Goal: Task Accomplishment & Management: Use online tool/utility

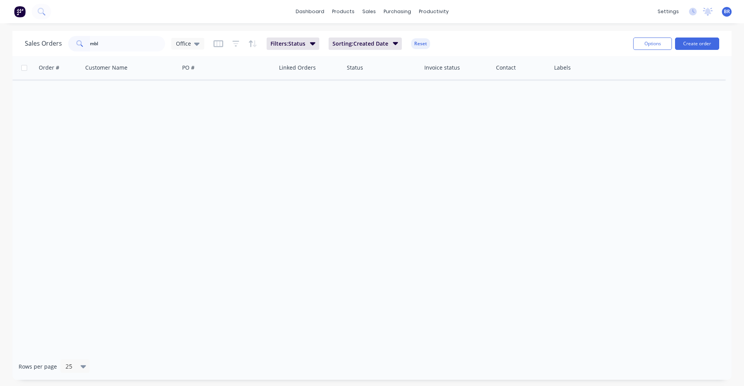
type input "mbl"
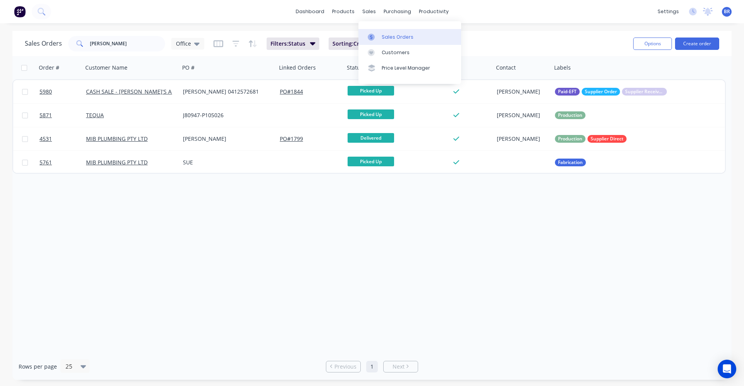
click at [383, 32] on link "Sales Orders" at bounding box center [409, 36] width 103 height 15
drag, startPoint x: 111, startPoint y: 43, endPoint x: 91, endPoint y: 39, distance: 20.1
click at [91, 39] on input "[PERSON_NAME]" at bounding box center [128, 43] width 76 height 15
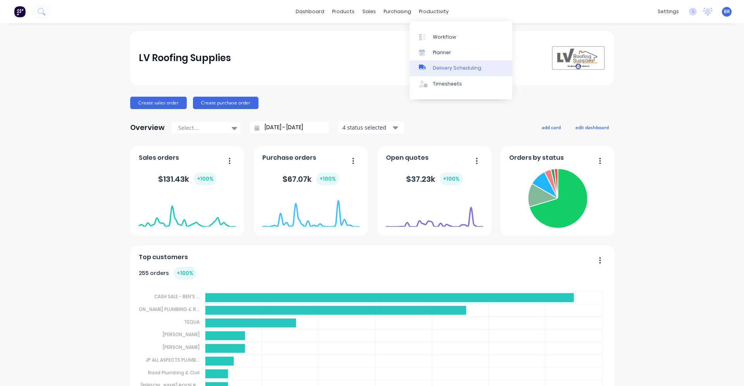
click at [446, 69] on div "Delivery Scheduling" at bounding box center [457, 68] width 48 height 7
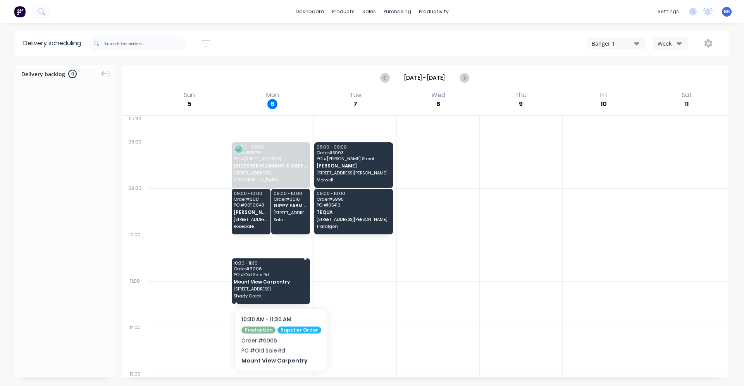
click at [278, 285] on div "10:30 - 11:30 Order # 6006 PO # Old Sale Rd Mount View Carpentry 2651 Old Sale …" at bounding box center [271, 282] width 79 height 46
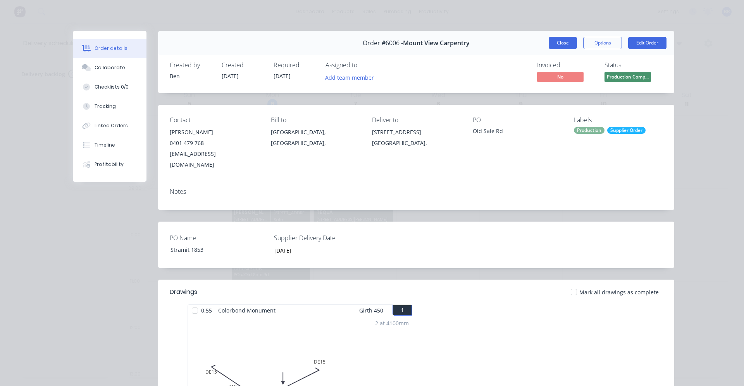
click at [555, 46] on button "Close" at bounding box center [562, 43] width 28 height 12
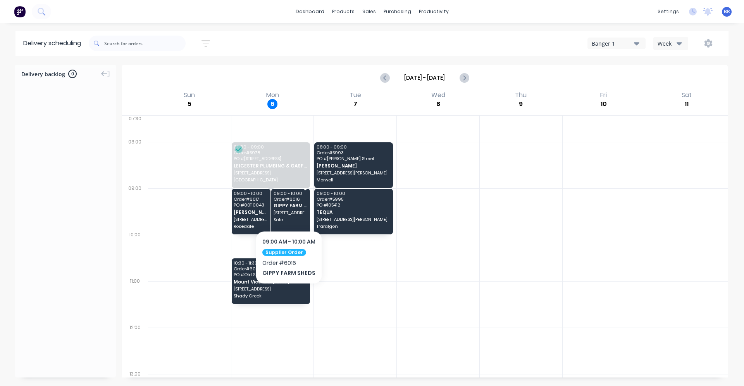
click at [288, 211] on span "1189 Sale Maffra Road" at bounding box center [290, 213] width 34 height 5
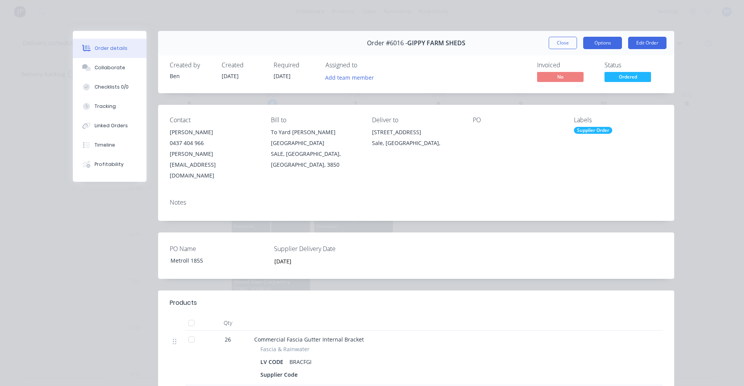
click at [601, 42] on button "Options" at bounding box center [602, 43] width 39 height 12
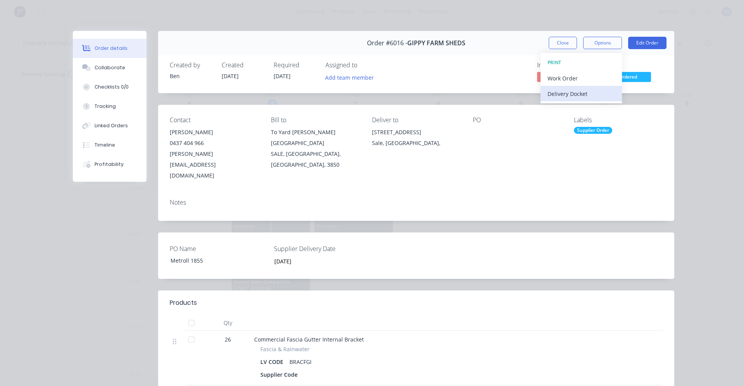
click at [570, 96] on div "Delivery Docket" at bounding box center [580, 93] width 67 height 11
click at [562, 95] on div "Standard" at bounding box center [580, 93] width 67 height 11
drag, startPoint x: 484, startPoint y: 67, endPoint x: 535, endPoint y: 57, distance: 52.2
click at [486, 68] on div "Invoiced No Status Ordered" at bounding box center [532, 73] width 259 height 22
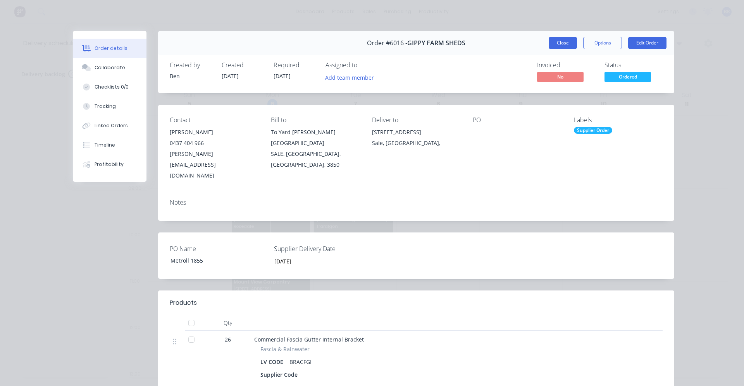
click at [551, 43] on button "Close" at bounding box center [562, 43] width 28 height 12
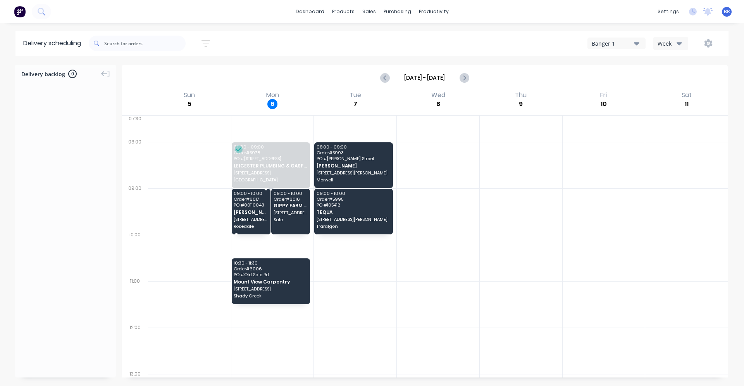
click at [246, 222] on span "25 Albert Street" at bounding box center [251, 219] width 34 height 5
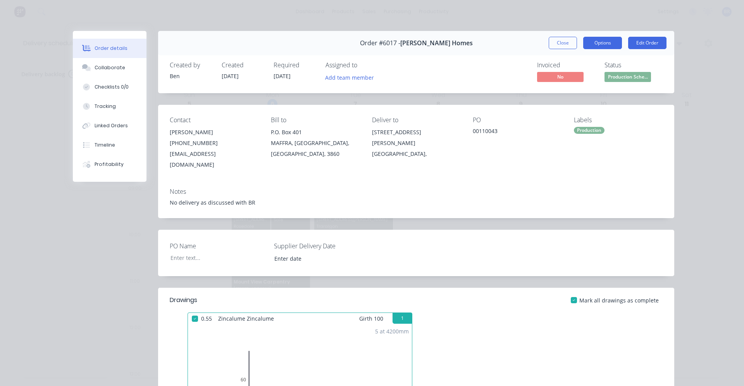
click at [589, 45] on button "Options" at bounding box center [602, 43] width 39 height 12
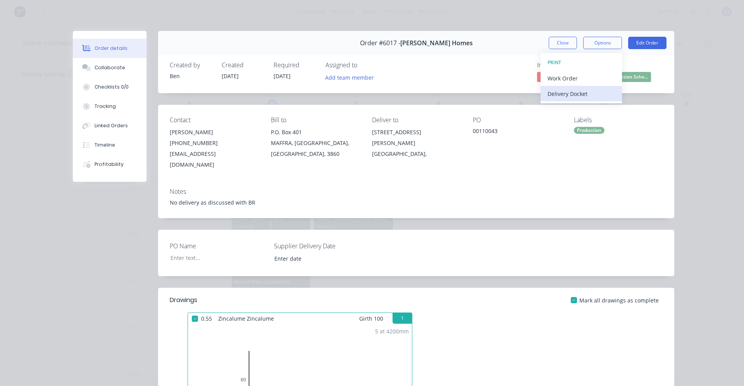
click at [567, 96] on div "Delivery Docket" at bounding box center [580, 93] width 67 height 11
click at [564, 96] on div "Standard" at bounding box center [580, 93] width 67 height 11
